Goal: Task Accomplishment & Management: Manage account settings

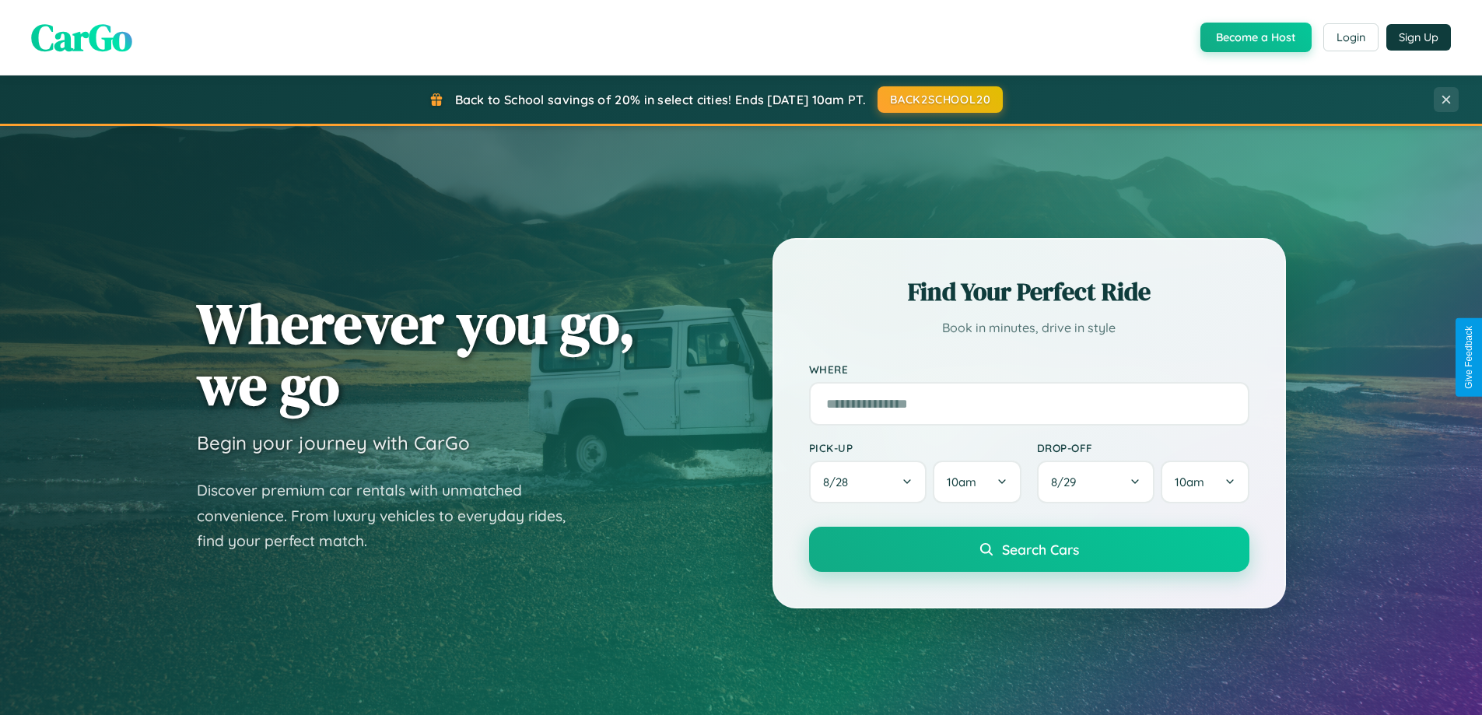
scroll to position [670, 0]
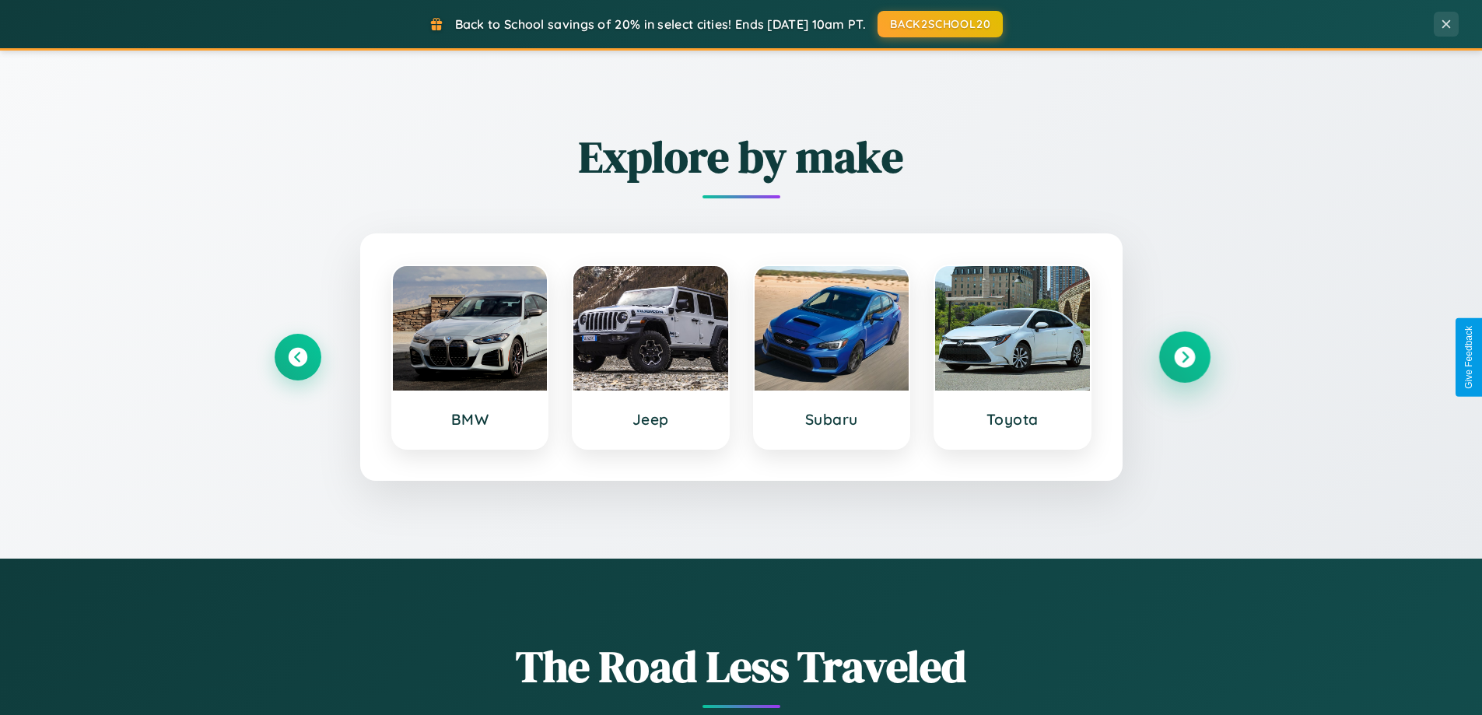
click at [1184, 357] on icon at bounding box center [1184, 357] width 21 height 21
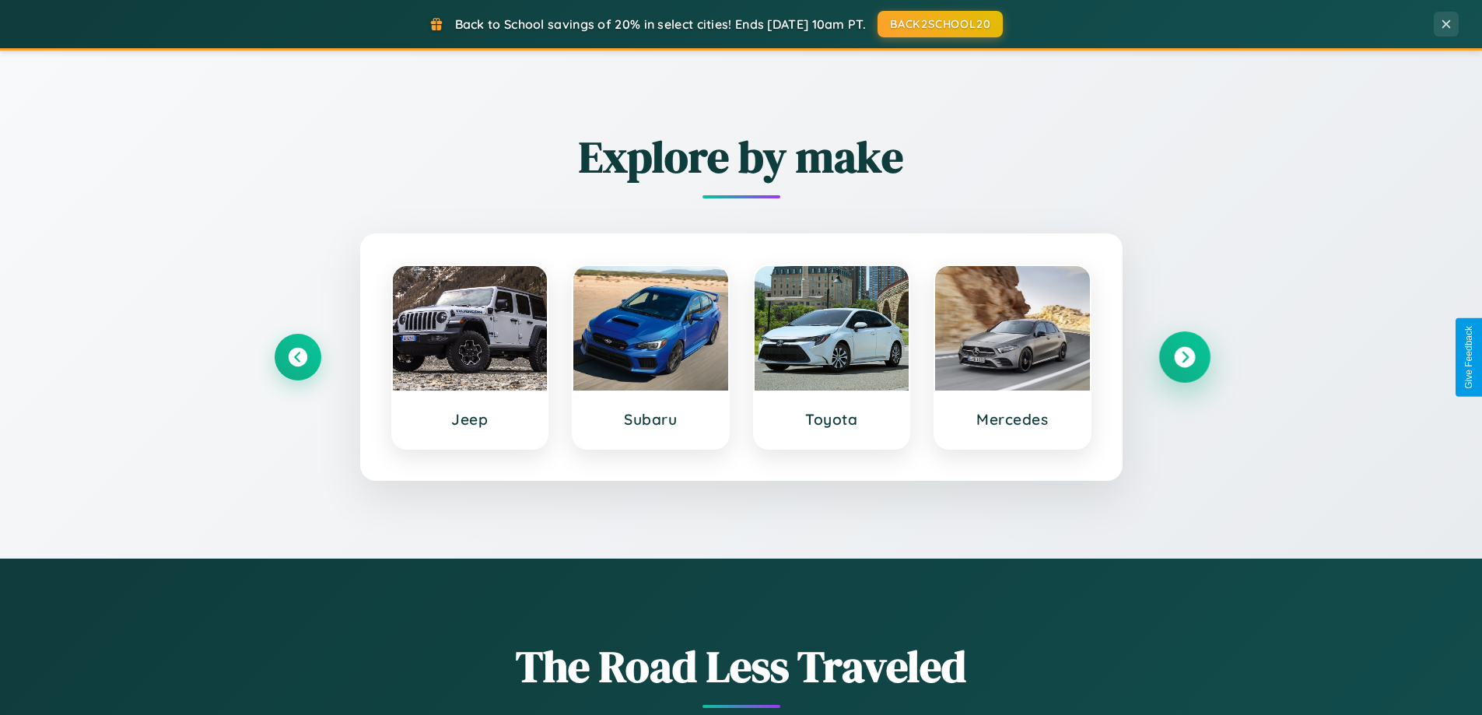
click at [1184, 357] on icon at bounding box center [1184, 357] width 21 height 21
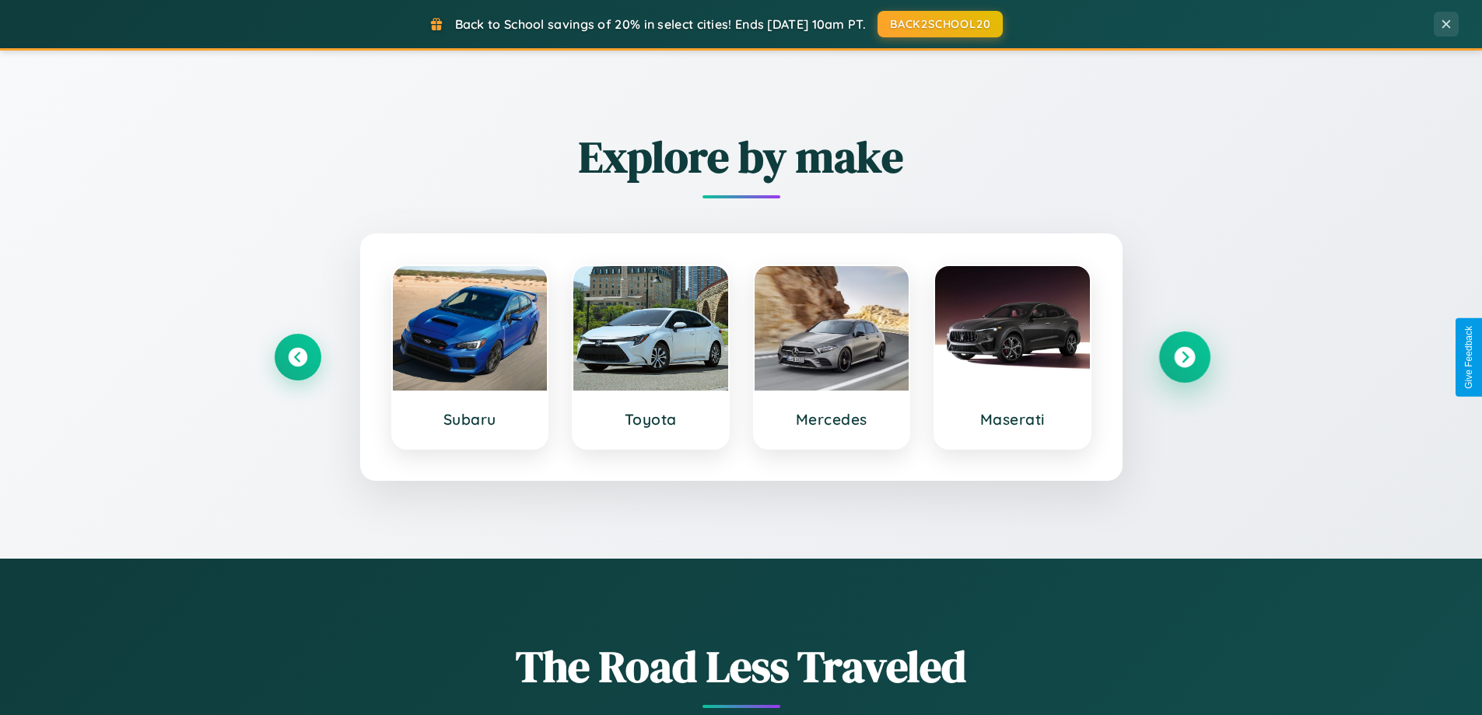
click at [1184, 357] on icon at bounding box center [1184, 357] width 21 height 21
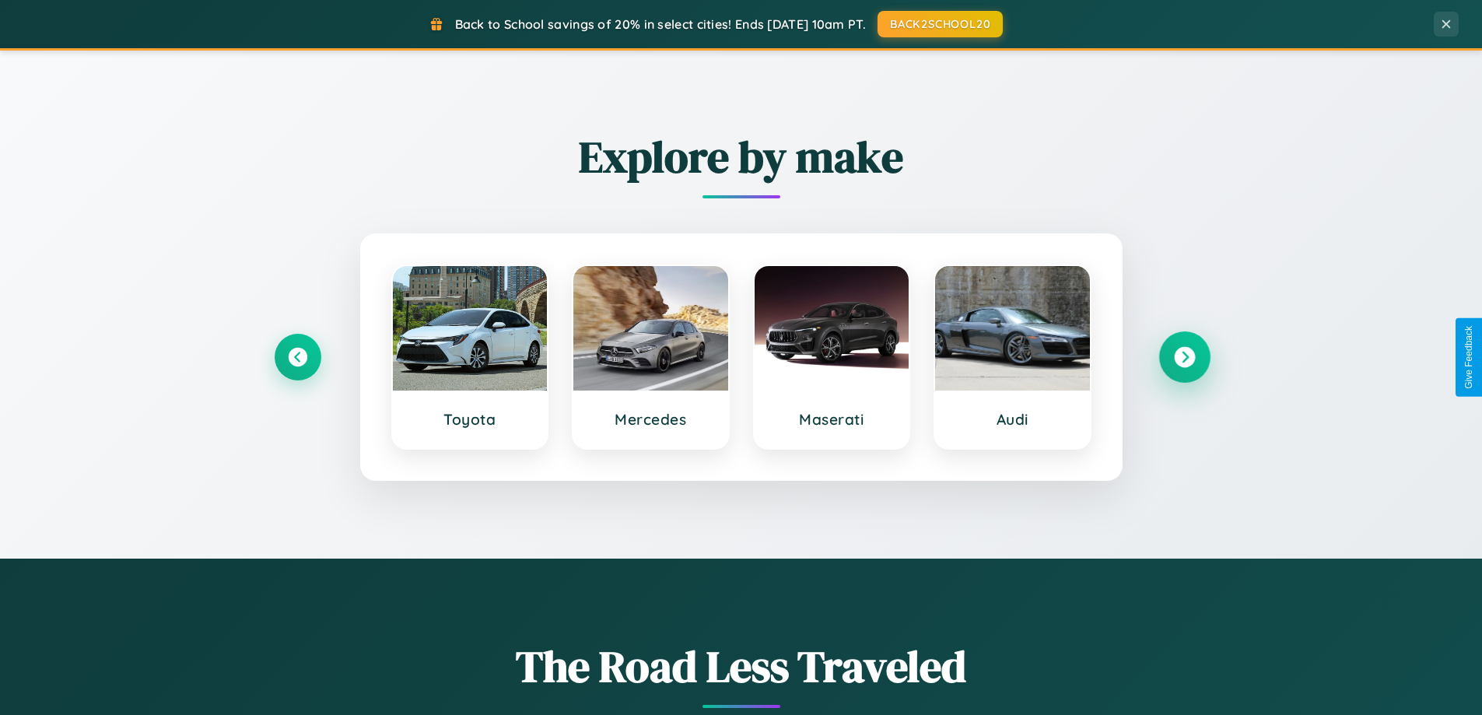
click at [1184, 357] on icon at bounding box center [1184, 357] width 21 height 21
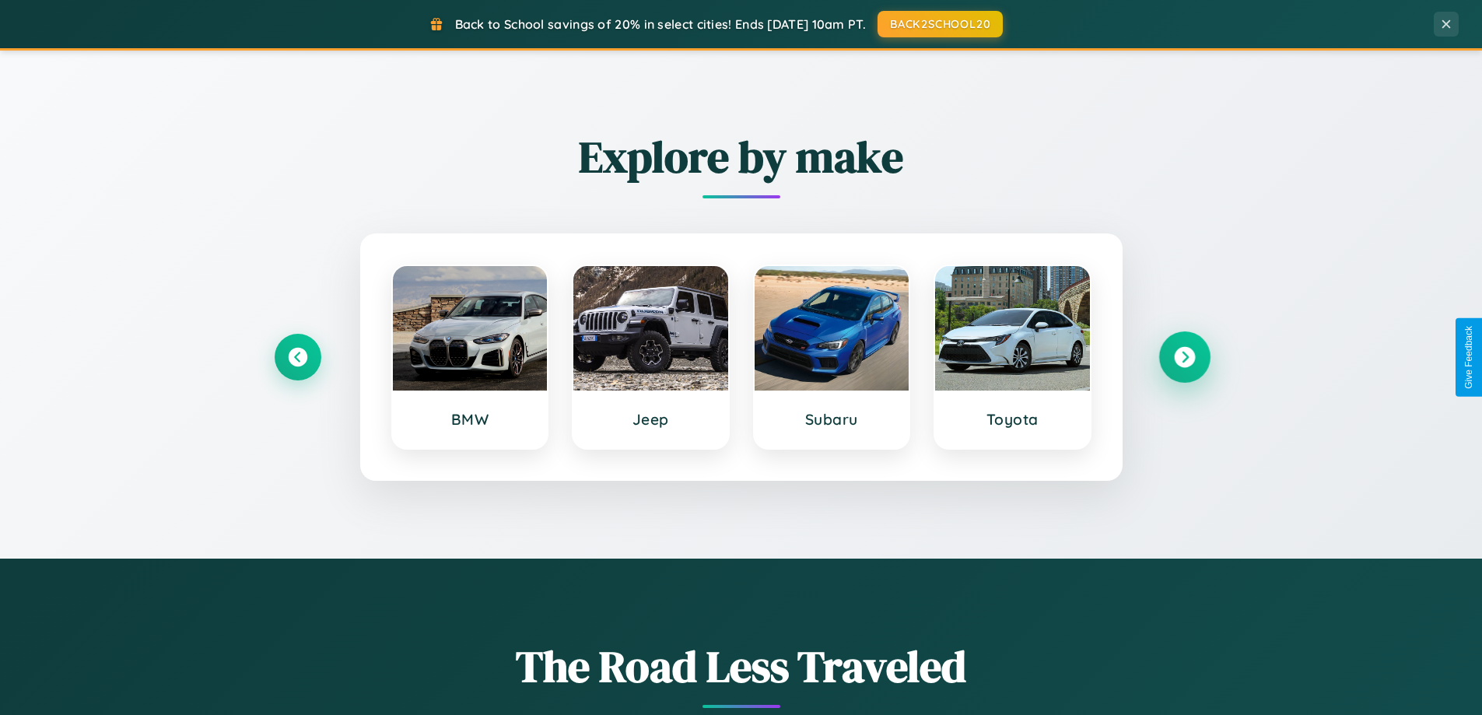
click at [1184, 357] on icon at bounding box center [1184, 357] width 21 height 21
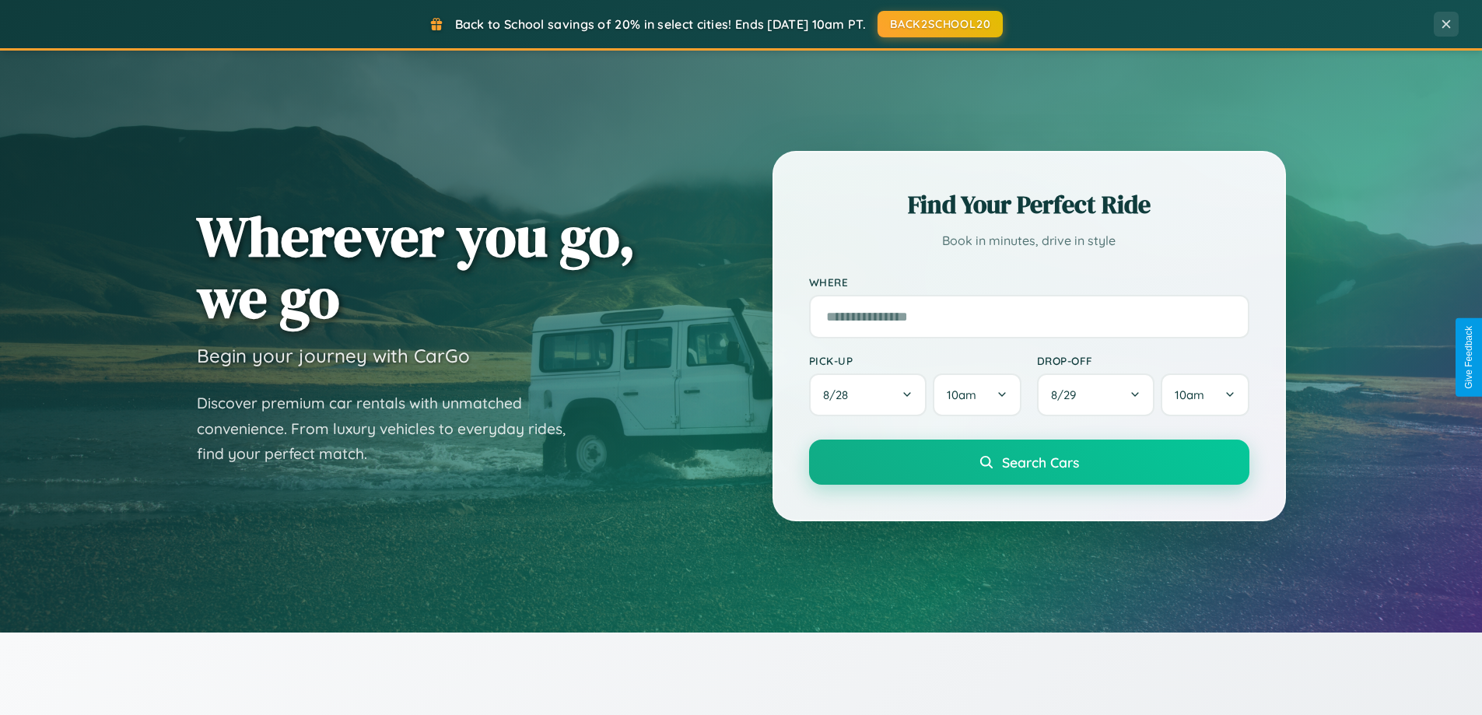
scroll to position [0, 0]
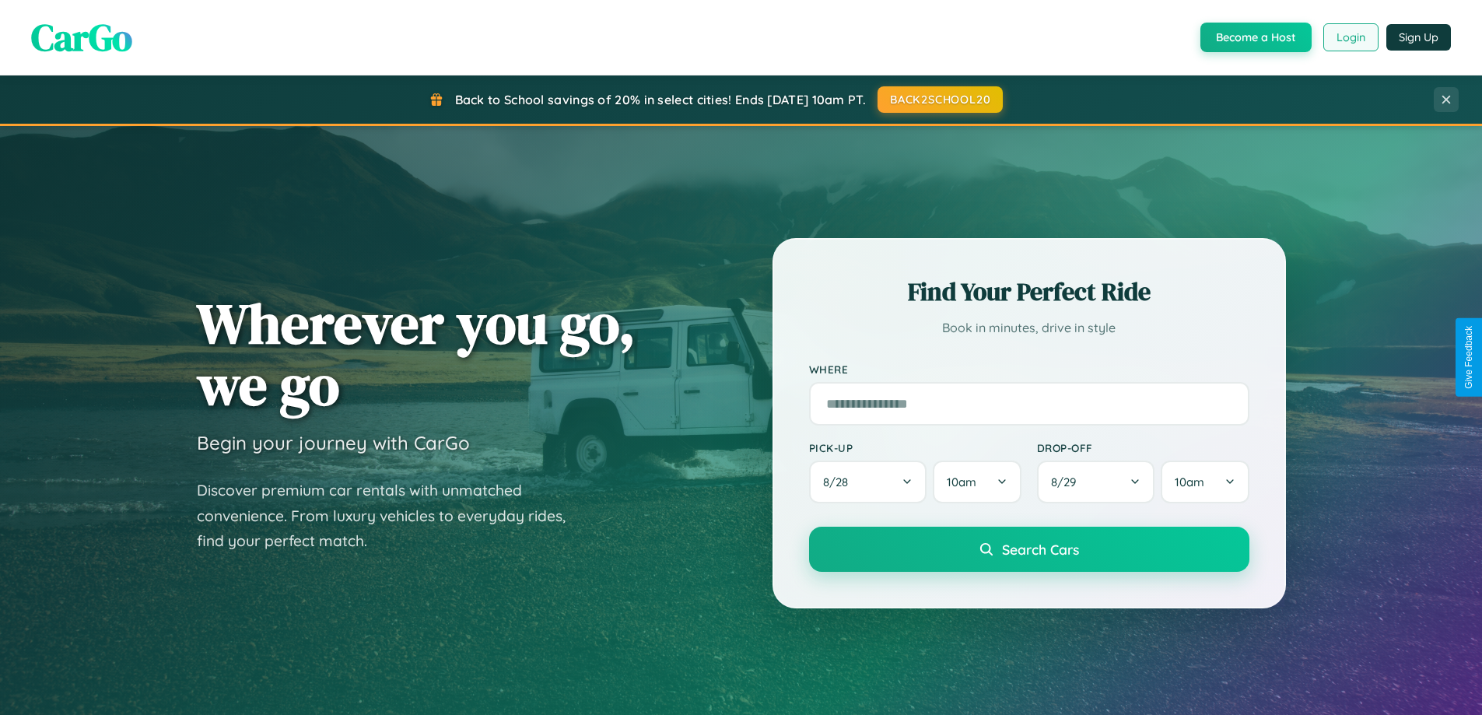
click at [1349, 37] on button "Login" at bounding box center [1350, 37] width 55 height 28
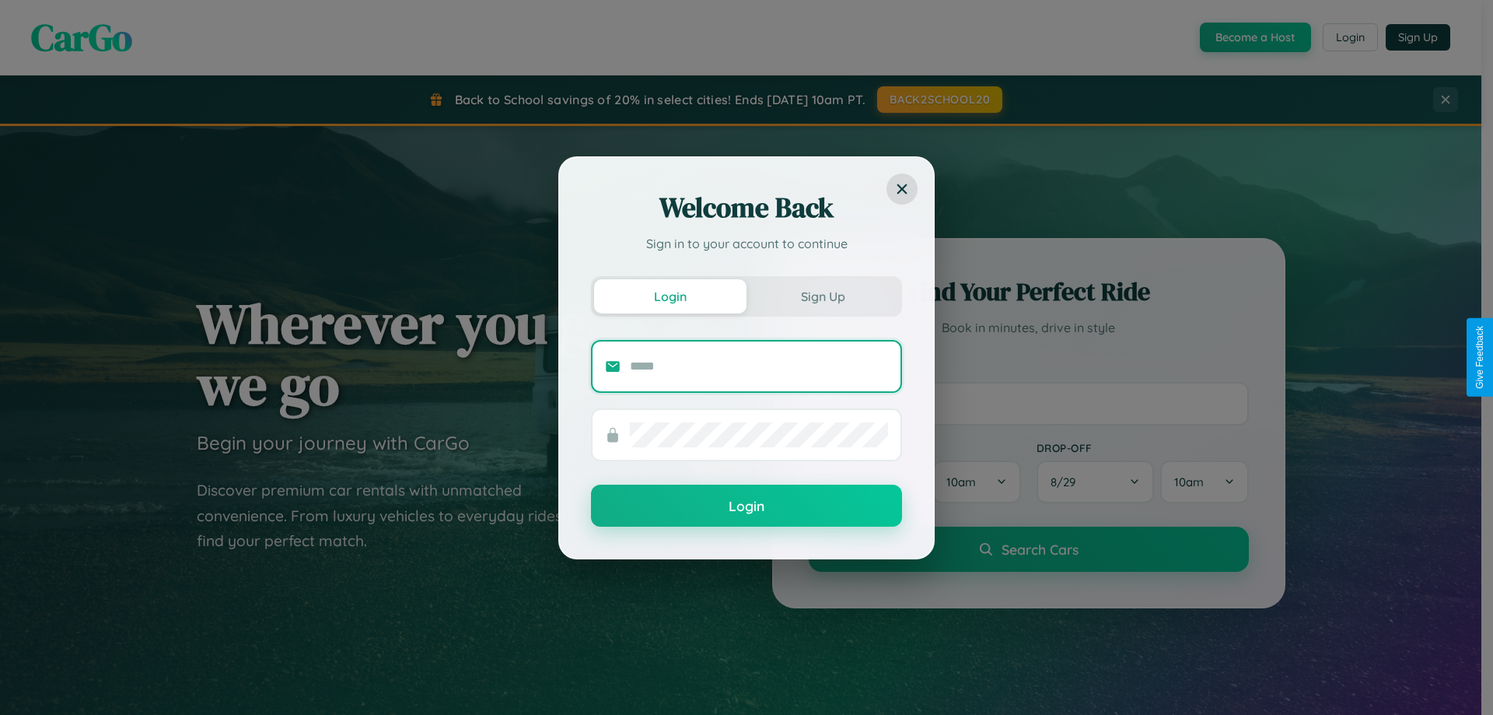
click at [759, 366] on input "text" at bounding box center [759, 366] width 258 height 25
type input "**********"
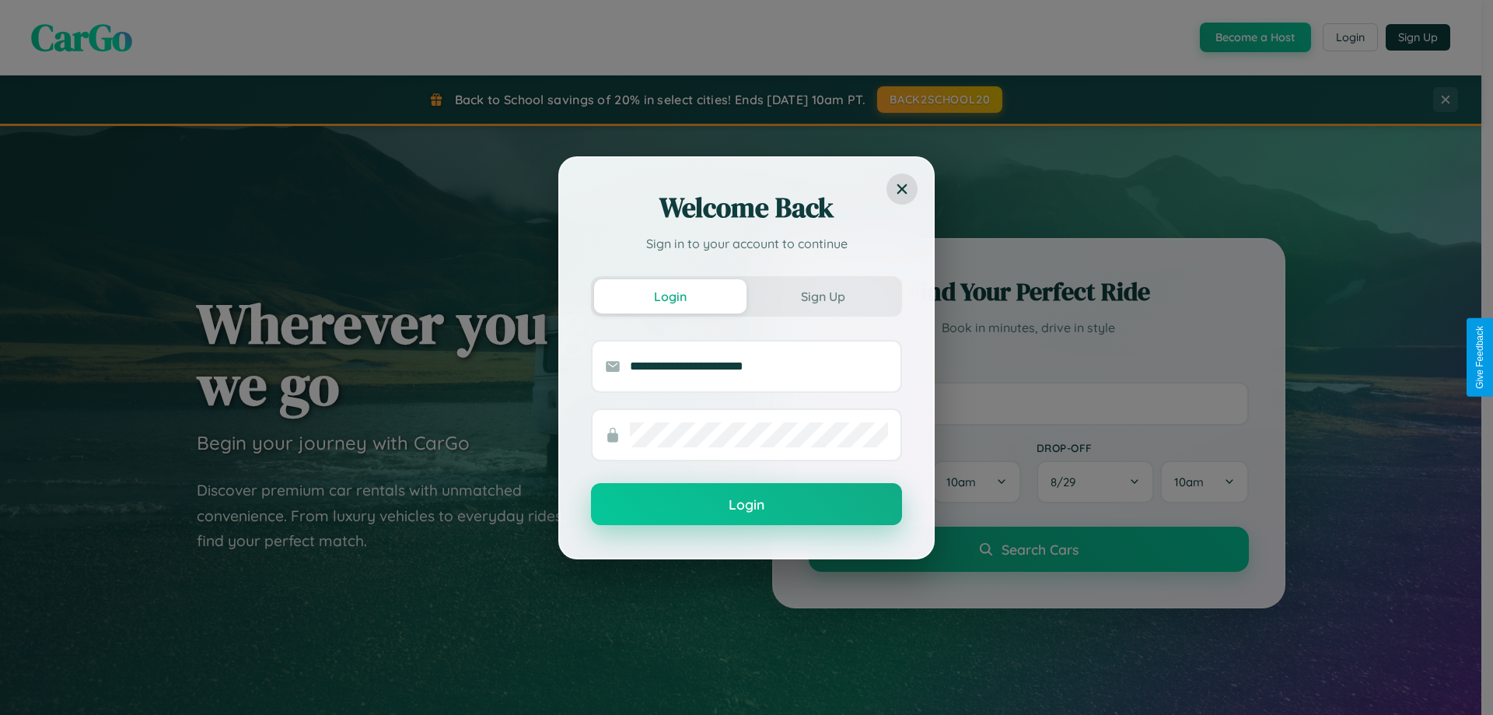
click at [747, 505] on button "Login" at bounding box center [746, 504] width 311 height 42
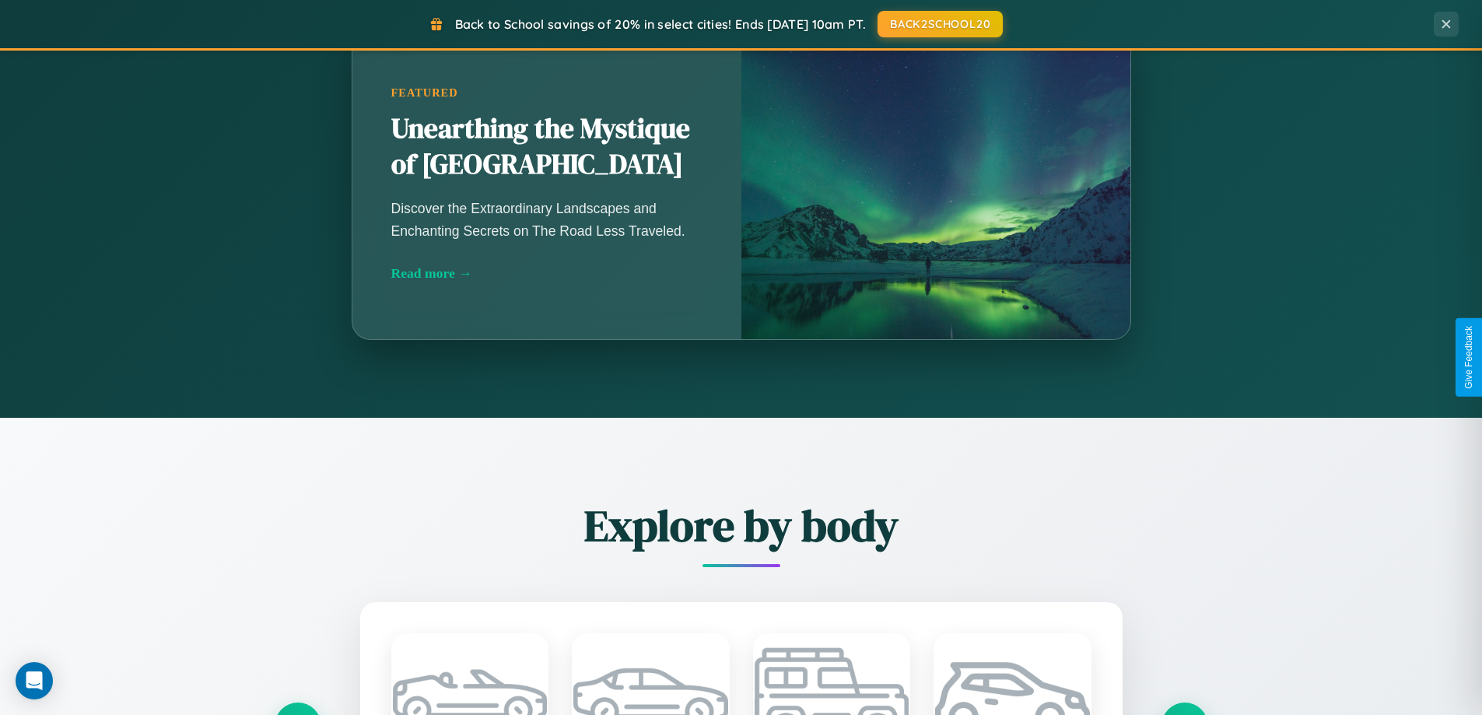
scroll to position [2499, 0]
